Goal: Ask a question: Seek information or help from site administrators or community

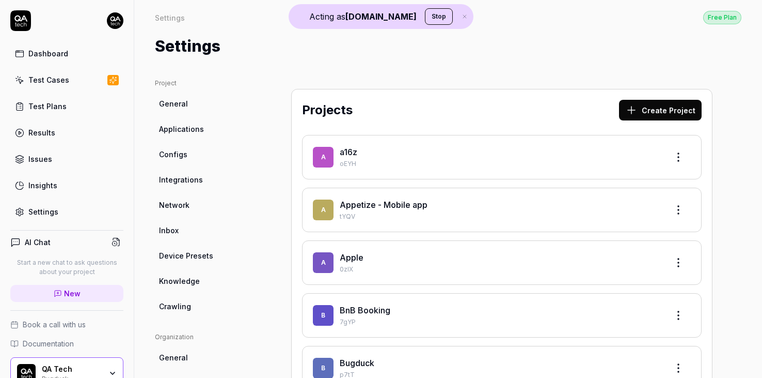
click at [57, 211] on link "Settings" at bounding box center [66, 211] width 113 height 20
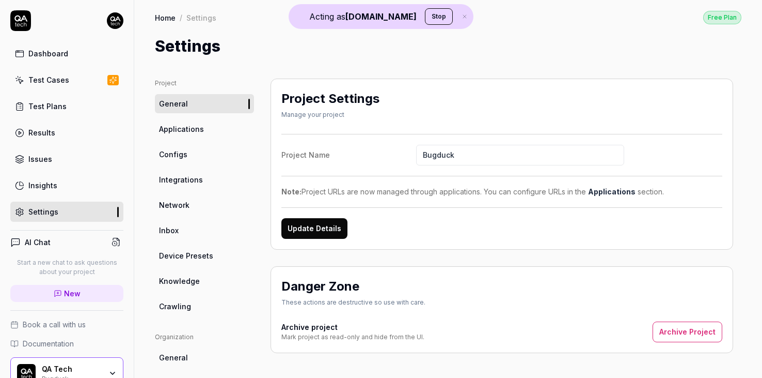
click at [185, 132] on span "Applications" at bounding box center [181, 128] width 45 height 11
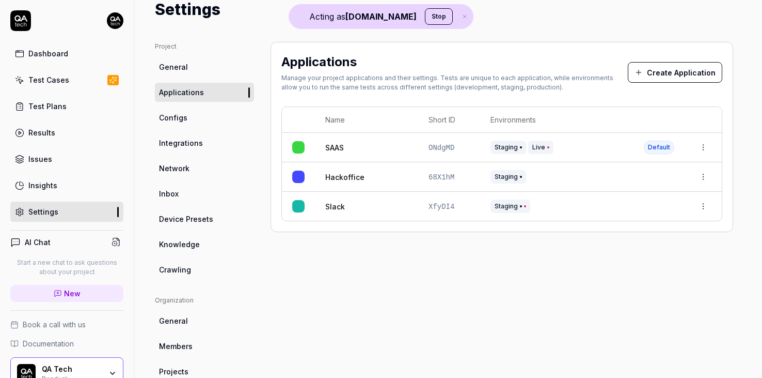
scroll to position [69, 0]
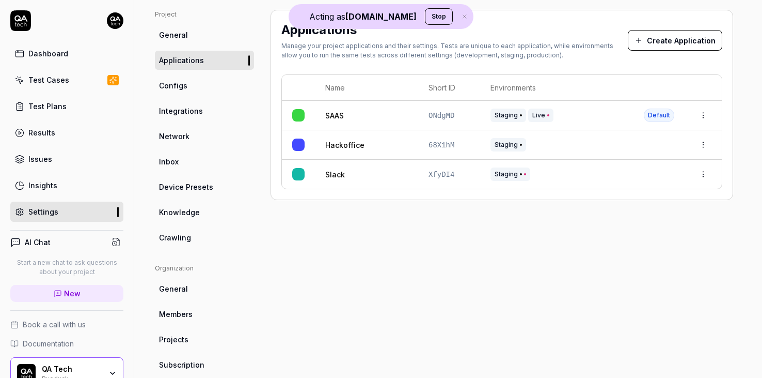
click at [707, 114] on html "Acting as QA.tech Stop Dashboard Test Cases Test Plans Results Issues Insights …" at bounding box center [381, 189] width 762 height 378
click at [620, 182] on span "Edit" at bounding box center [621, 182] width 13 height 11
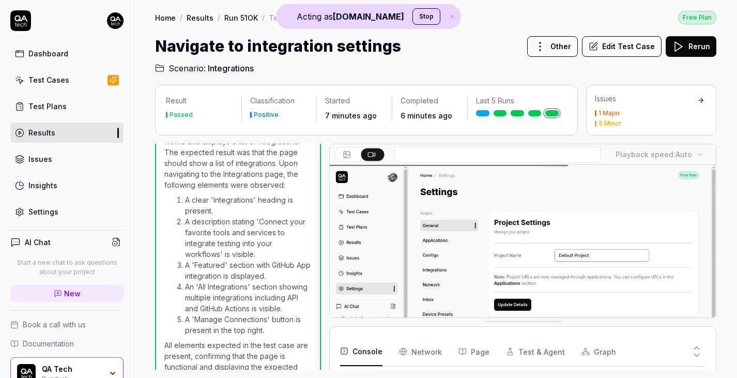
scroll to position [122, 0]
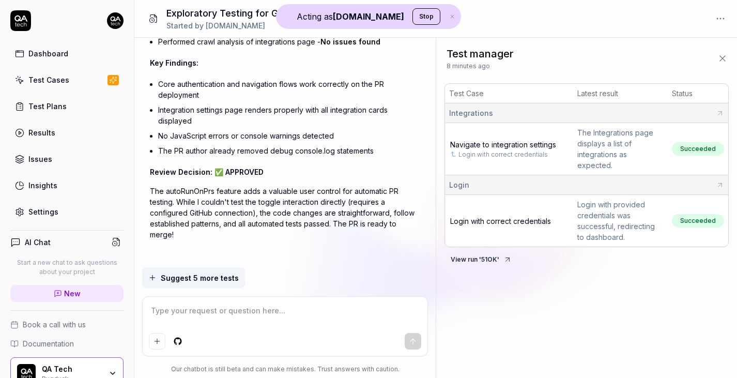
scroll to position [2030, 0]
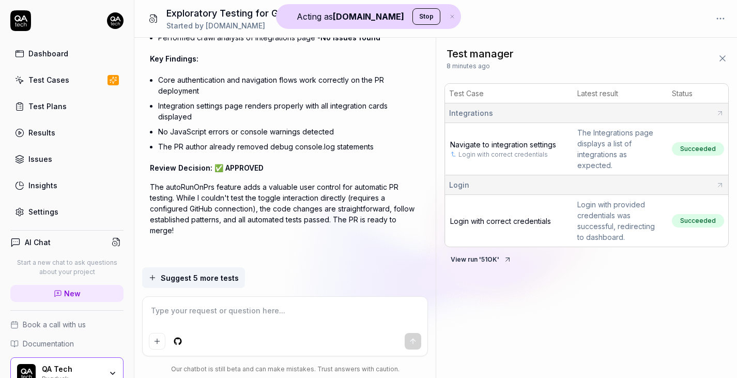
type textarea "*"
click at [258, 316] on textarea at bounding box center [285, 316] width 273 height 26
type textarea "H"
type textarea "*"
type textarea "Hm"
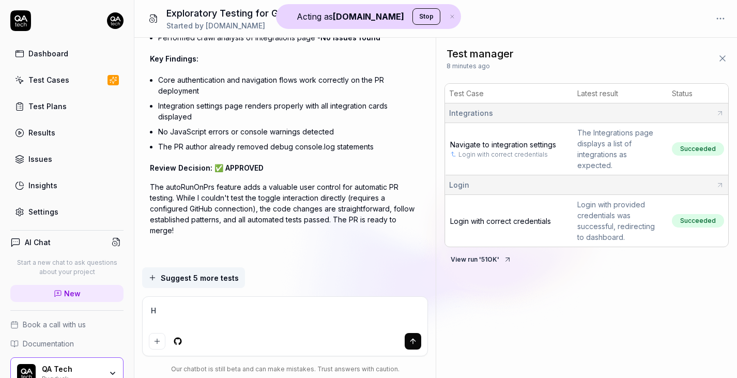
type textarea "*"
type textarea "Hmm"
type textarea "*"
type textarea "Hmmm"
type textarea "*"
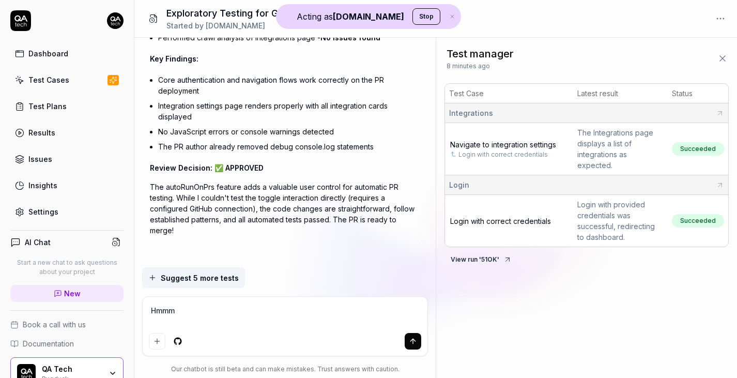
type textarea "Hmmm"
type textarea "*"
type textarea "Hmmm y"
type textarea "*"
type textarea "Hmmm yo"
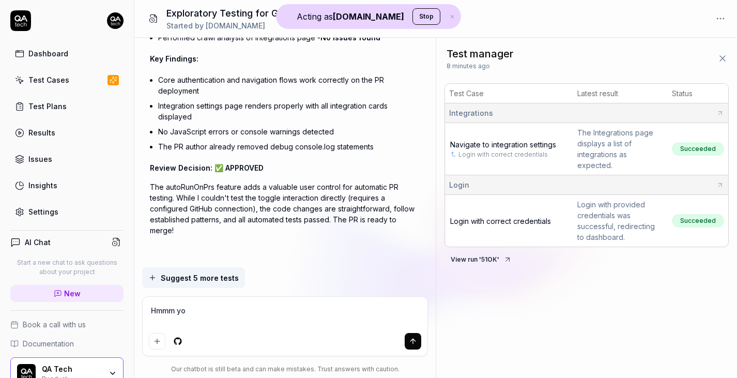
type textarea "*"
type textarea "Hmmm you"
type textarea "*"
type textarea "Hmmm you"
type textarea "*"
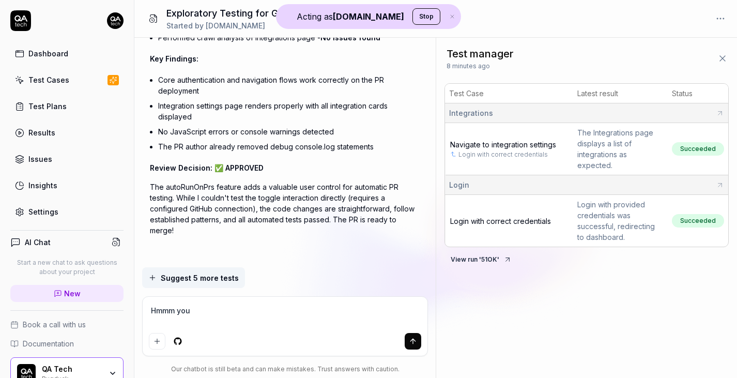
type textarea "Hmmm you s"
type textarea "*"
type textarea "Hmmm you sh"
type textarea "*"
type textarea "Hmmm you sho"
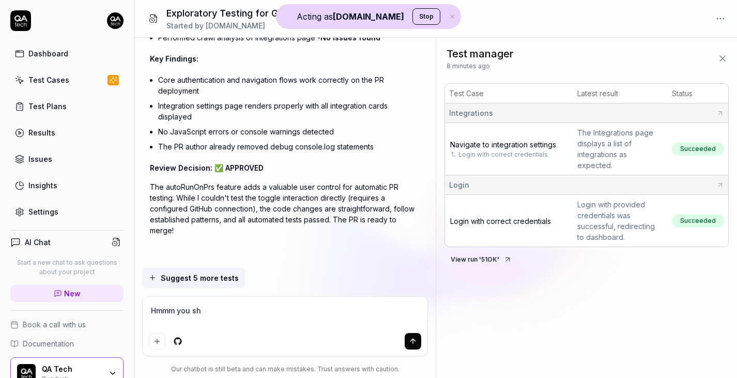
type textarea "*"
type textarea "Hmmm you shou"
type textarea "*"
type textarea "Hmmm you shoul"
type textarea "*"
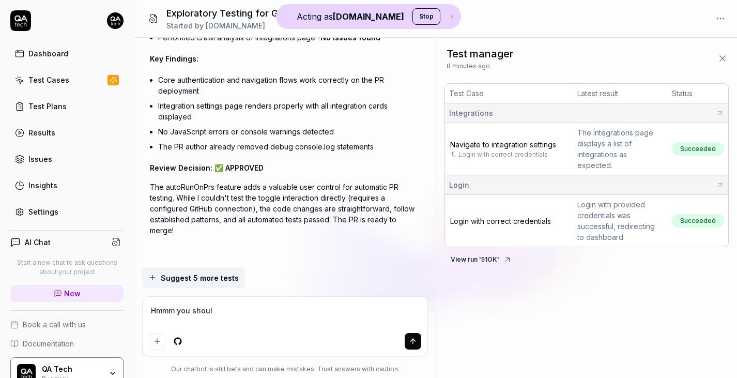
type textarea "Hmmm you should"
type textarea "*"
type textarea "Hmmm you should"
type textarea "*"
type textarea "Hmmm you should a"
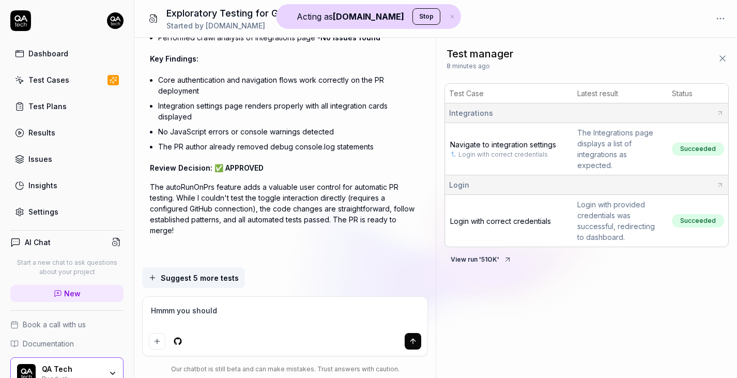
type textarea "*"
type textarea "Hmmm you should al"
type textarea "*"
type textarea "Hmmm you should als"
type textarea "*"
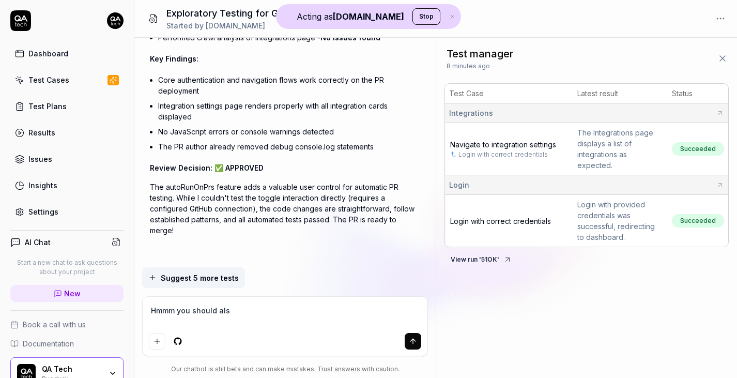
type textarea "Hmmm you should also"
type textarea "*"
type textarea "Hmmm you should also"
type textarea "*"
type textarea "Hmmm you should also n"
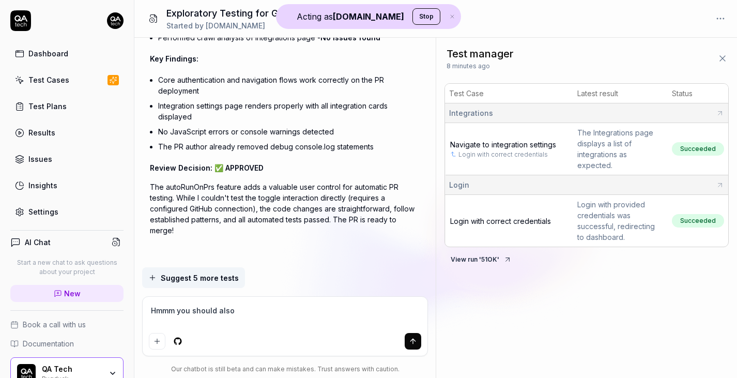
type textarea "*"
type textarea "Hmmm you should also na"
type textarea "*"
type textarea "Hmmm you should also nav"
type textarea "*"
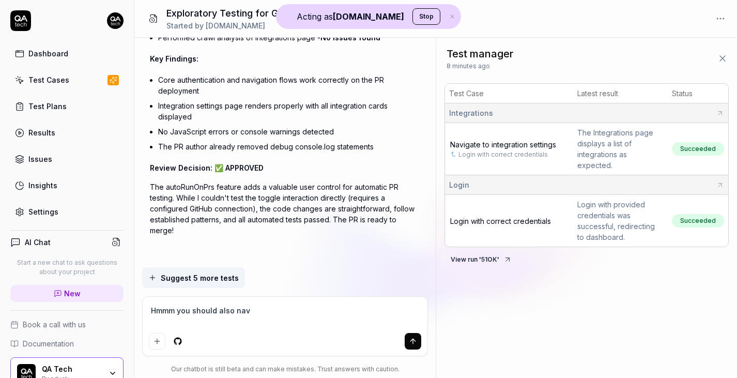
type textarea "Hmmm you should also navi"
type textarea "*"
type textarea "Hmmm you should also navig"
type textarea "*"
type textarea "Hmmm you should also naviga"
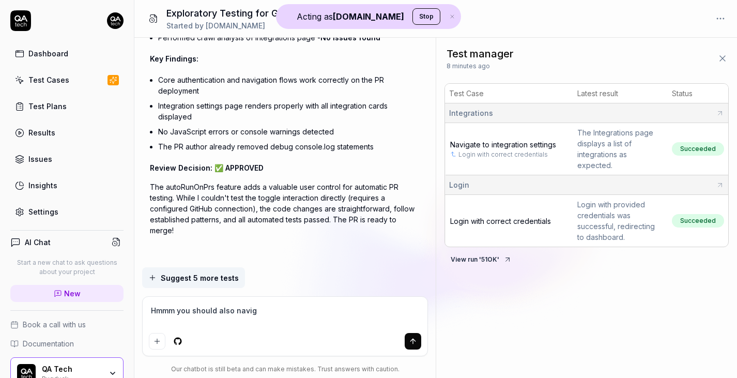
type textarea "*"
type textarea "Hmmm you should also navigat"
type textarea "*"
type textarea "Hmmm you should also navigate"
type textarea "*"
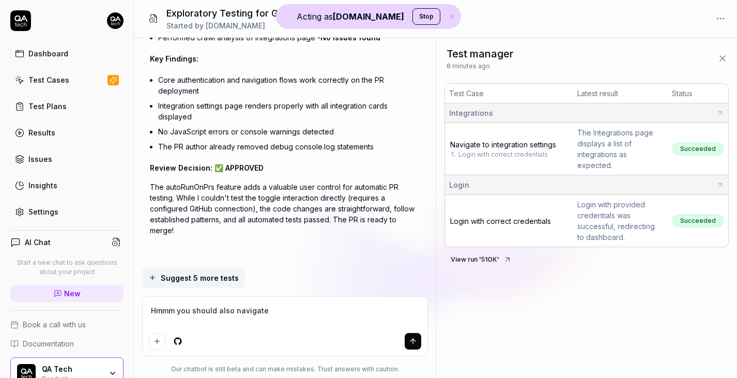
type textarea "Hmmm you should also navigate"
type textarea "*"
type textarea "Hmmm you should also navigate t"
type textarea "*"
type textarea "Hmmm you should also navigate to"
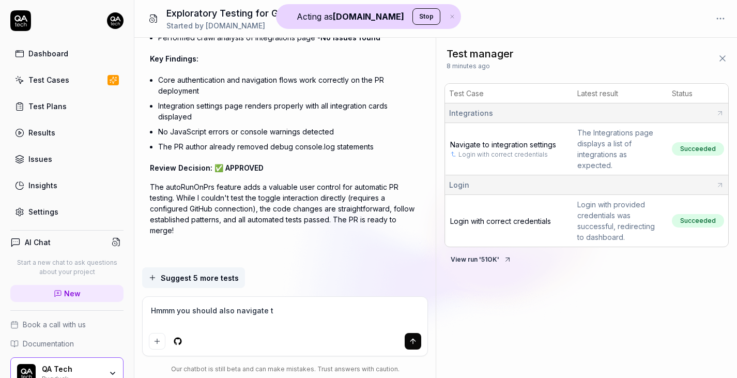
type textarea "*"
type textarea "Hmmm you should also navigate to"
type textarea "*"
type textarea "Hmmm you should also navigate to G"
type textarea "*"
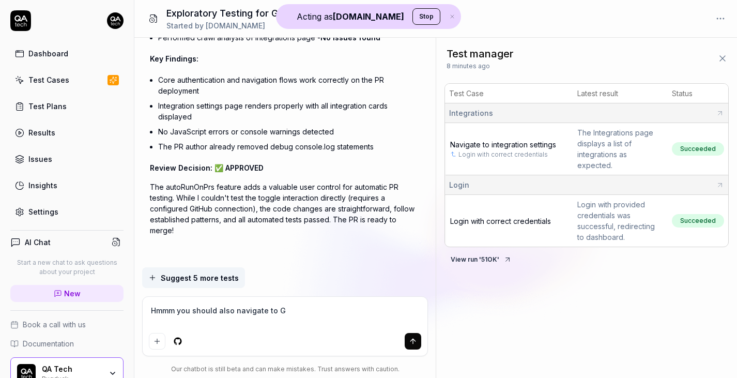
type textarea "Hmmm you should also navigate to Gi"
type textarea "*"
type textarea "Hmmm you should also navigate to Git"
type textarea "*"
type textarea "Hmmm you should also navigate to GitH"
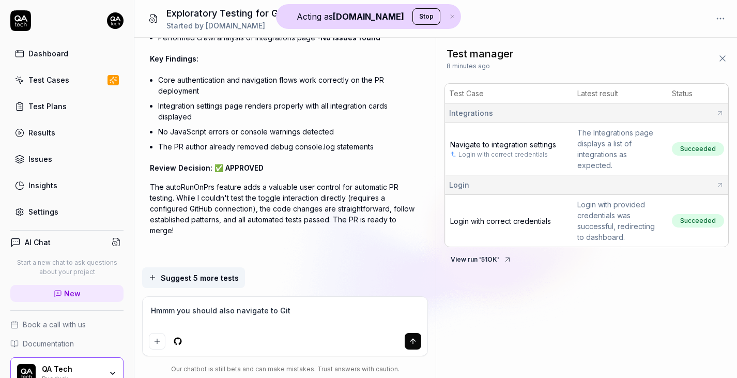
type textarea "*"
type textarea "Hmmm you should also navigate to GitHu"
type textarea "*"
type textarea "Hmmm you should also navigate to GitHub"
type textarea "*"
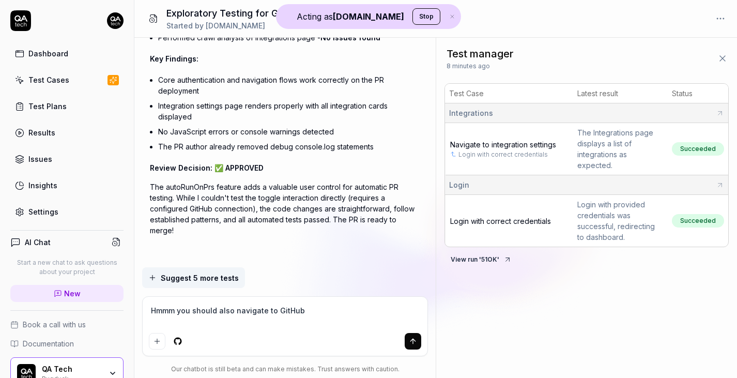
type textarea "Hmmm you should also navigate to GitHub"
type textarea "*"
type textarea "Hmmm you should also navigate to GitHub i"
type textarea "*"
type textarea "Hmmm you should also navigate to GitHub in"
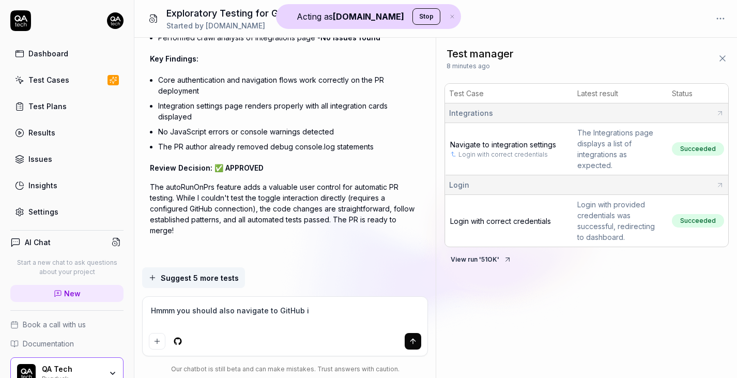
type textarea "*"
type textarea "Hmmm you should also navigate to GitHub int"
type textarea "*"
type textarea "Hmmm you should also navigate to GitHub inte"
type textarea "*"
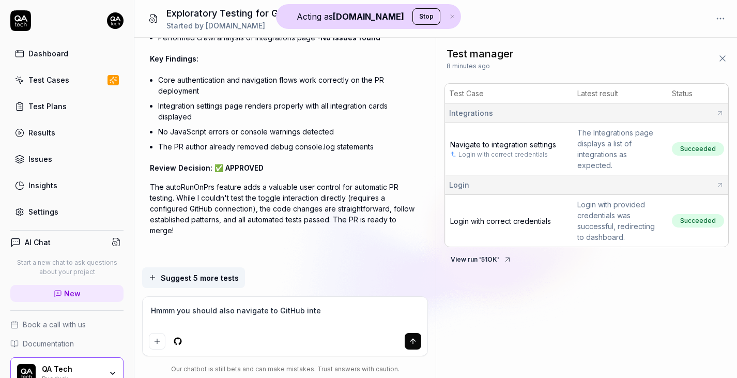
type textarea "Hmmm you should also navigate to GitHub integ"
type textarea "*"
type textarea "Hmmm you should also navigate to GitHub integr"
type textarea "*"
type textarea "Hmmm you should also navigate to GitHub integra"
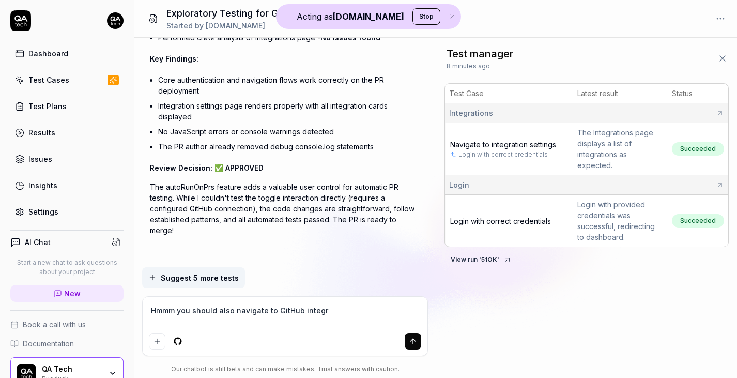
type textarea "*"
type textarea "Hmmm you should also navigate to GitHub integrat"
type textarea "*"
type textarea "Hmmm you should also navigate to GitHub integrati"
type textarea "*"
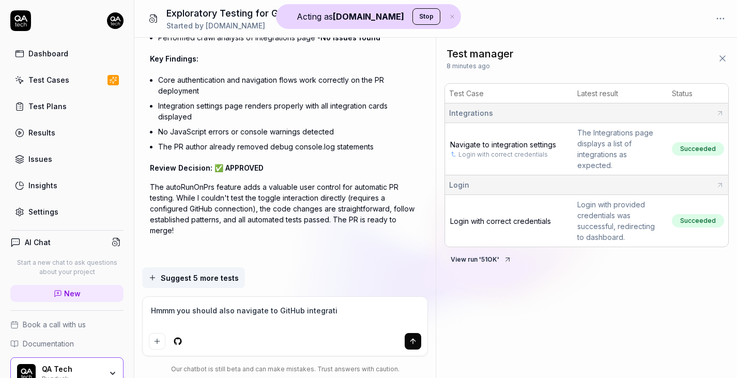
type textarea "Hmmm you should also navigate to GitHub integratio"
type textarea "*"
type textarea "Hmmm you should also navigate to GitHub integration"
type textarea "*"
type textarea "Hmmm you should also navigate to GitHub integration"
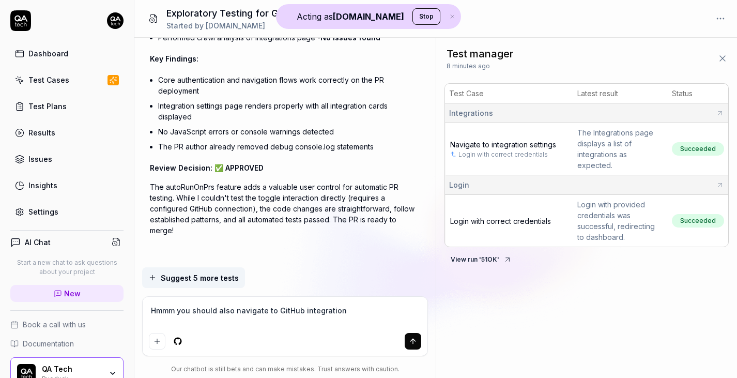
type textarea "*"
type textarea "Hmmm you should also navigate to GitHub integration s"
type textarea "*"
type textarea "Hmmm you should also navigate to GitHub integration se"
type textarea "*"
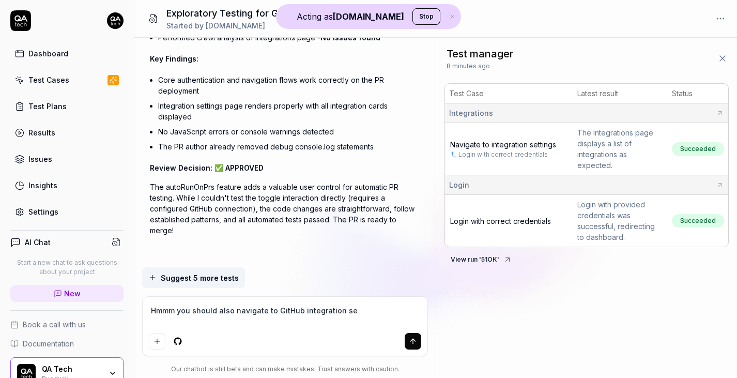
type textarea "Hmmm you should also navigate to GitHub integration set"
type textarea "*"
type textarea "Hmmm you should also navigate to GitHub integration sett"
type textarea "*"
type textarea "Hmmm you should also navigate to GitHub integration setti"
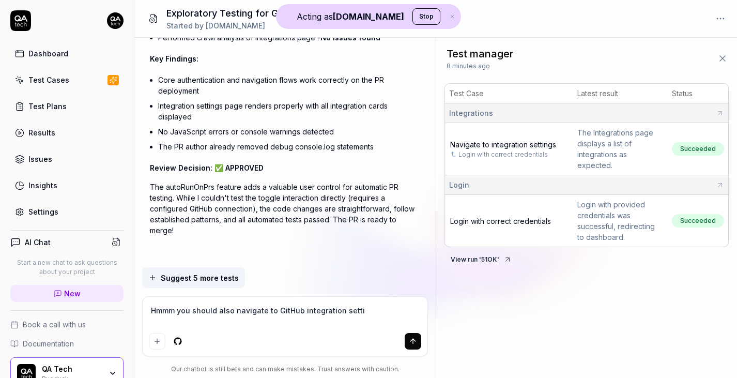
type textarea "*"
type textarea "Hmmm you should also navigate to GitHub integration settin"
type textarea "*"
type textarea "Hmmm you should also navigate to GitHub integration setting"
type textarea "*"
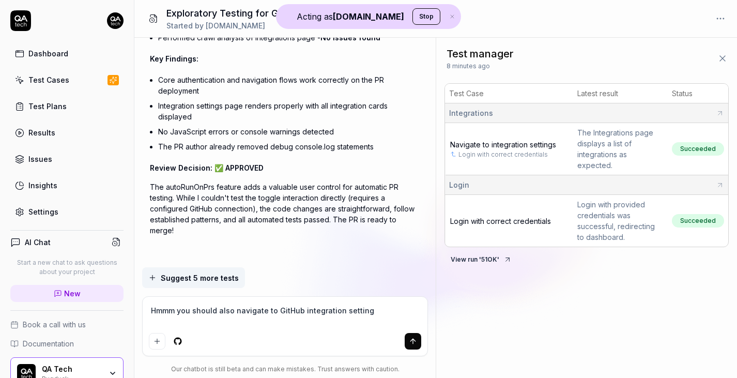
type textarea "Hmmm you should also navigate to GitHub integration settings"
type textarea "*"
type textarea "Hmmm you should also navigate to GitHub integration settings,"
type textarea "*"
type textarea "Hmmm you should also navigate to GitHub integration settings,"
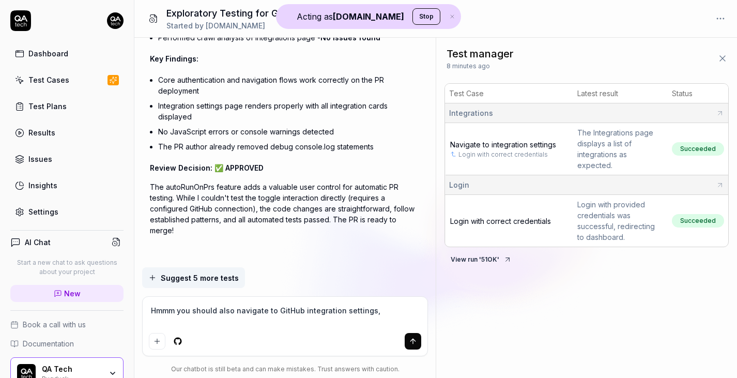
type textarea "*"
type textarea "Hmmm you should also navigate to GitHub integration settings, n"
type textarea "*"
type textarea "Hmmm you should also navigate to GitHub integration settings, no"
type textarea "*"
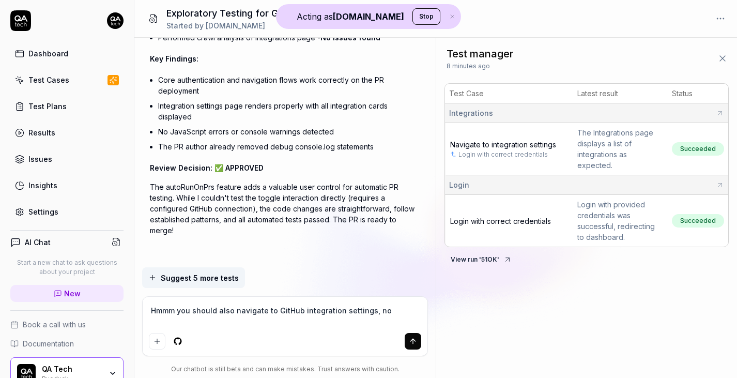
type textarea "Hmmm you should also navigate to GitHub integration settings, not"
type textarea "*"
type textarea "Hmmm you should also navigate to GitHub integration settings, not"
type textarea "*"
type textarea "Hmmm you should also navigate to GitHub integration settings, not j"
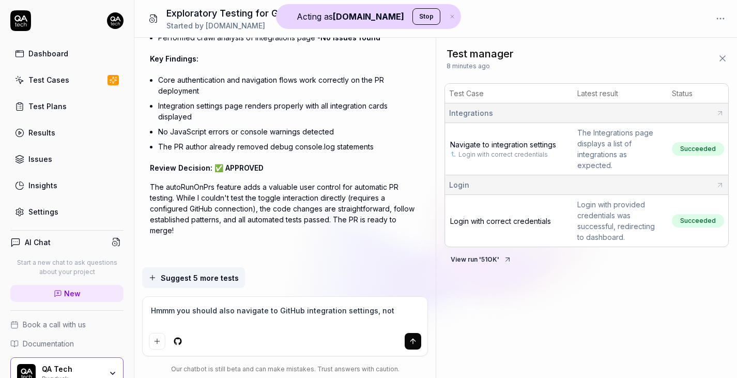
type textarea "*"
type textarea "Hmmm you should also navigate to GitHub integration settings, not ju"
type textarea "*"
type textarea "Hmmm you should also navigate to GitHub integration settings, not jus"
type textarea "*"
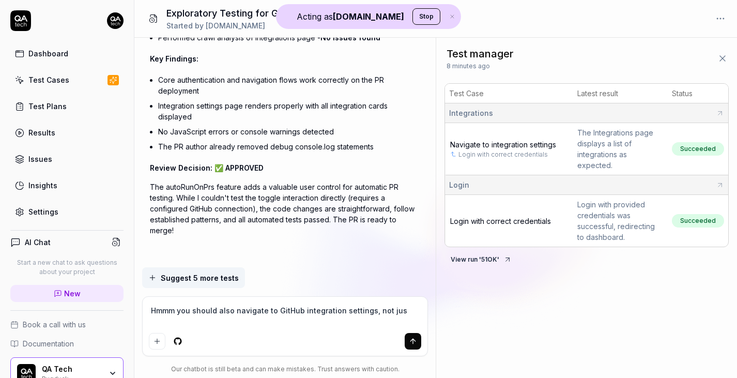
type textarea "Hmmm you should also navigate to GitHub integration settings, not just"
type textarea "*"
type textarea "Hmmm you should also navigate to GitHub integration settings, not just"
type textarea "*"
type textarea "Hmmm you should also navigate to GitHub integration settings, not just g"
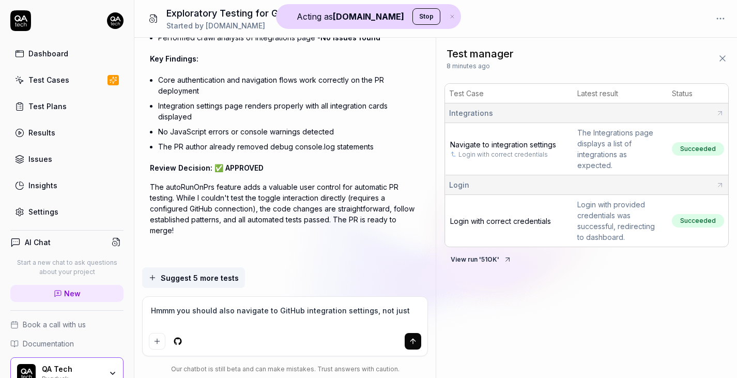
type textarea "*"
type textarea "Hmmm you should also navigate to GitHub integration settings, not just ge"
type textarea "*"
type textarea "Hmmm you should also navigate to GitHub integration settings, not just gen"
type textarea "*"
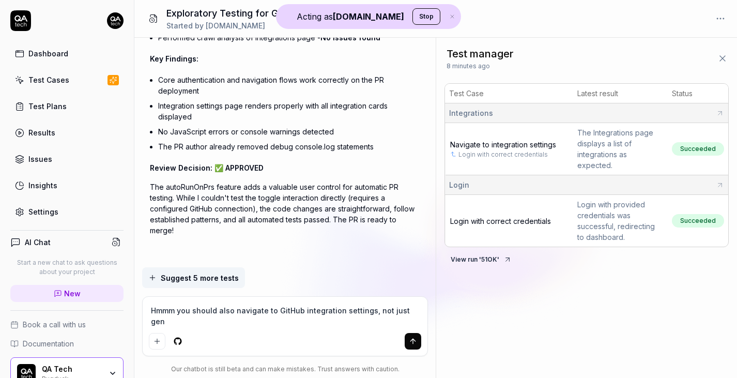
type textarea "Hmmm you should also navigate to GitHub integration settings, not just gene"
type textarea "*"
type textarea "Hmmm you should also navigate to GitHub integration settings, not just gener"
type textarea "*"
type textarea "Hmmm you should also navigate to GitHub integration settings, not just genera"
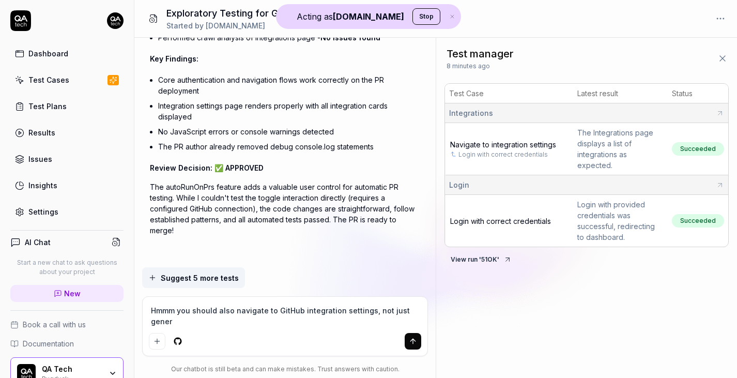
type textarea "*"
type textarea "Hmmm you should also navigate to GitHub integration settings, not just general"
type textarea "*"
type textarea "Hmmm you should also navigate to GitHub integration settings, not just general"
type textarea "*"
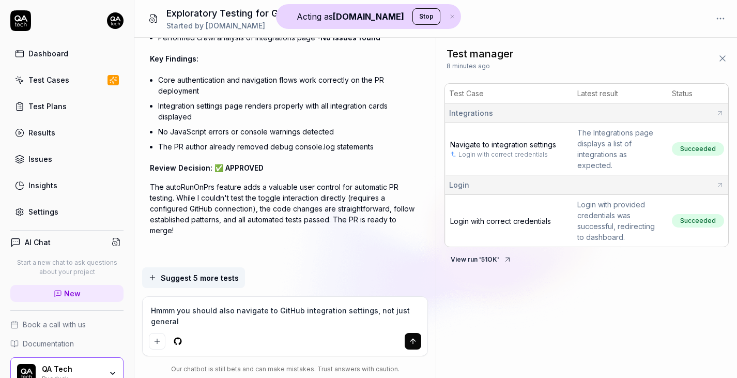
type textarea "Hmmm you should also navigate to GitHub integration settings, not just general i"
type textarea "*"
type textarea "Hmmm you should also navigate to GitHub integration settings, not just general …"
type textarea "*"
type textarea "Hmmm you should also navigate to GitHub integration settings, not just general …"
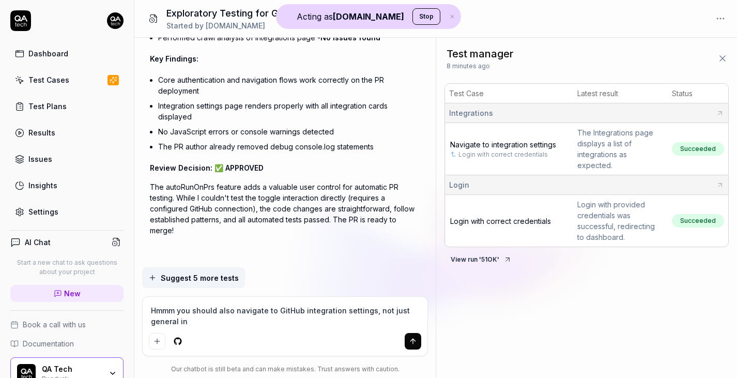
type textarea "*"
type textarea "Hmmm you should also navigate to GitHub integration settings, not just general …"
type textarea "*"
type textarea "Hmmm you should also navigate to GitHub integration settings, not just general …"
type textarea "*"
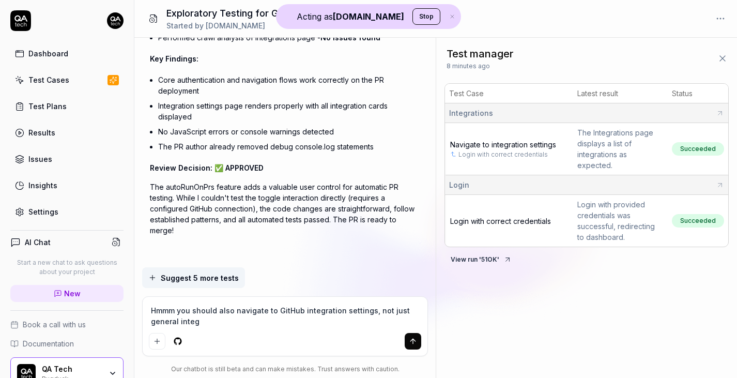
type textarea "Hmmm you should also navigate to GitHub integration settings, not just general …"
type textarea "*"
type textarea "Hmmm you should also navigate to GitHub integration settings, not just general …"
type textarea "*"
type textarea "Hmmm you should also navigate to GitHub integration settings, not just general …"
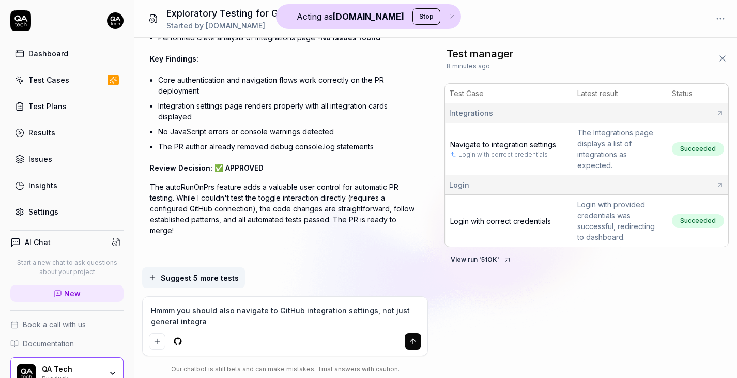
type textarea "*"
type textarea "Hmmm you should also navigate to GitHub integration settings, not just general …"
type textarea "*"
type textarea "Hmmm you should also navigate to GitHub integration settings, not just general …"
type textarea "*"
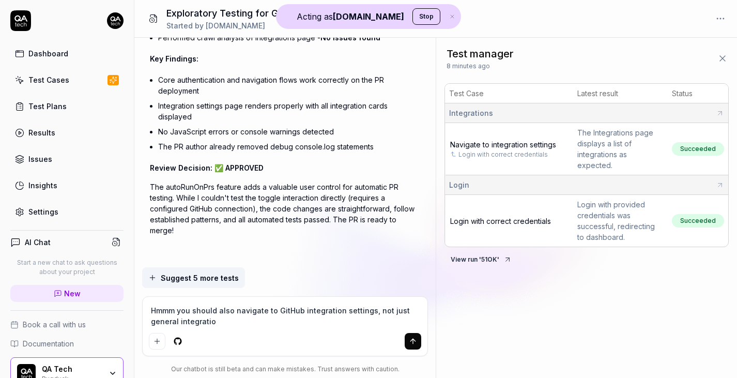
type textarea "Hmmm you should also navigate to GitHub integration settings, not just general …"
type textarea "*"
type textarea "Hmmm you should also navigate to GitHub integration settings, not just general …"
type textarea "*"
type textarea "Hmmm you should also navigate to GitHub integration settings, not just general …"
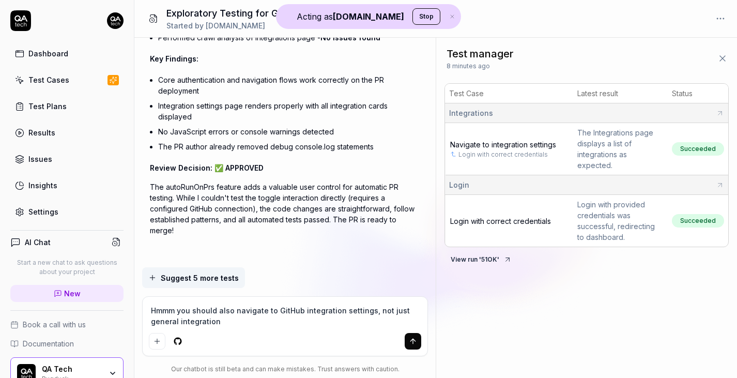
type textarea "*"
type textarea "Hmmm you should also navigate to GitHub integration settings, not just general …"
type textarea "*"
type textarea "Hmmm you should also navigate to GitHub integration settings, not just general …"
type textarea "*"
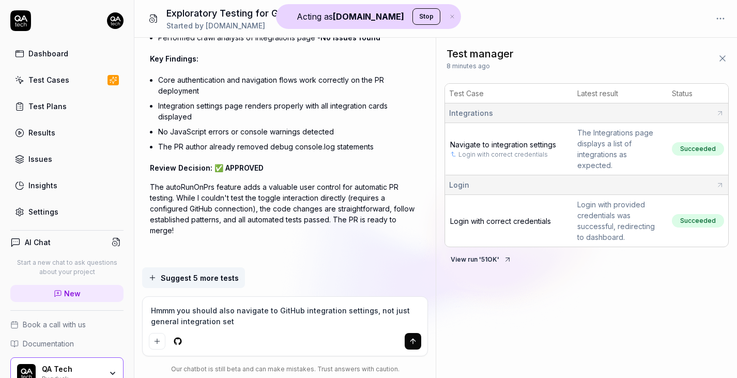
type textarea "Hmmm you should also navigate to GitHub integration settings, not just general …"
type textarea "*"
type textarea "Hmmm you should also navigate to GitHub integration settings, not just general …"
type textarea "*"
type textarea "Hmmm you should also navigate to GitHub integration settings, not just general …"
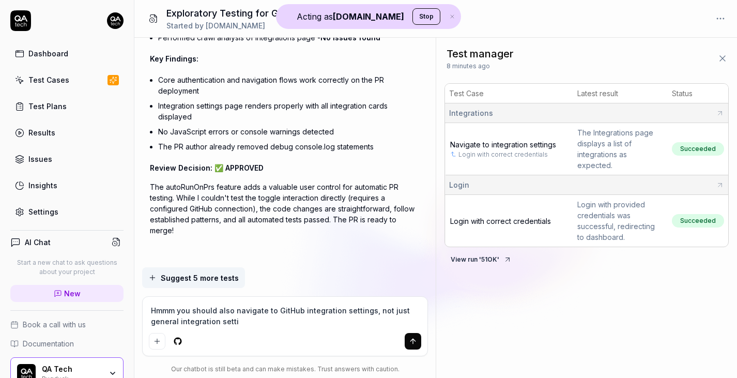
type textarea "*"
type textarea "Hmmm you should also navigate to GitHub integration settings, not just general …"
type textarea "*"
type textarea "Hmmm you should also navigate to GitHub integration settings, not just general …"
type textarea "*"
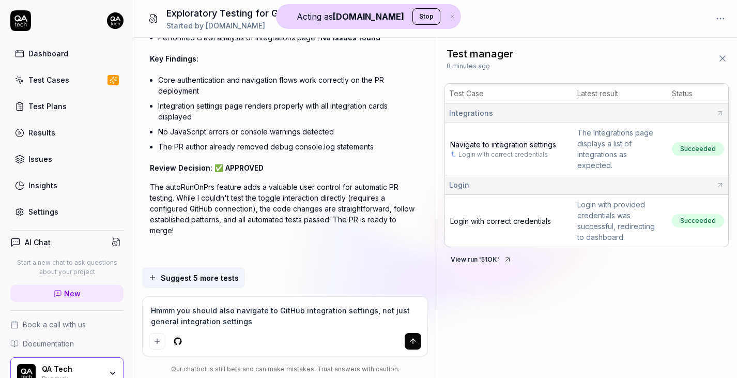
type textarea "Hmmm you should also navigate to GitHub integration settings, not just general …"
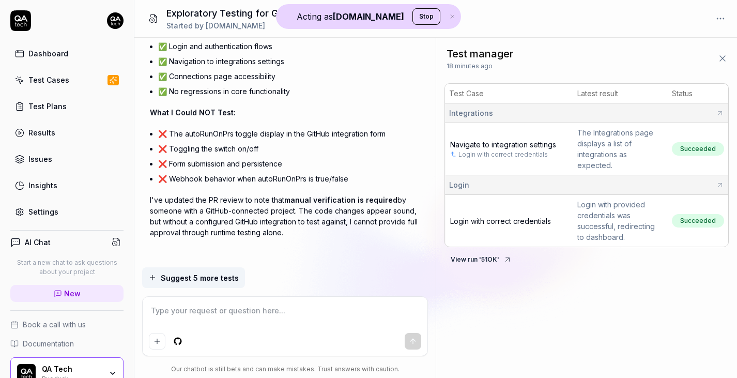
scroll to position [3420, 0]
